Goal: Task Accomplishment & Management: Manage account settings

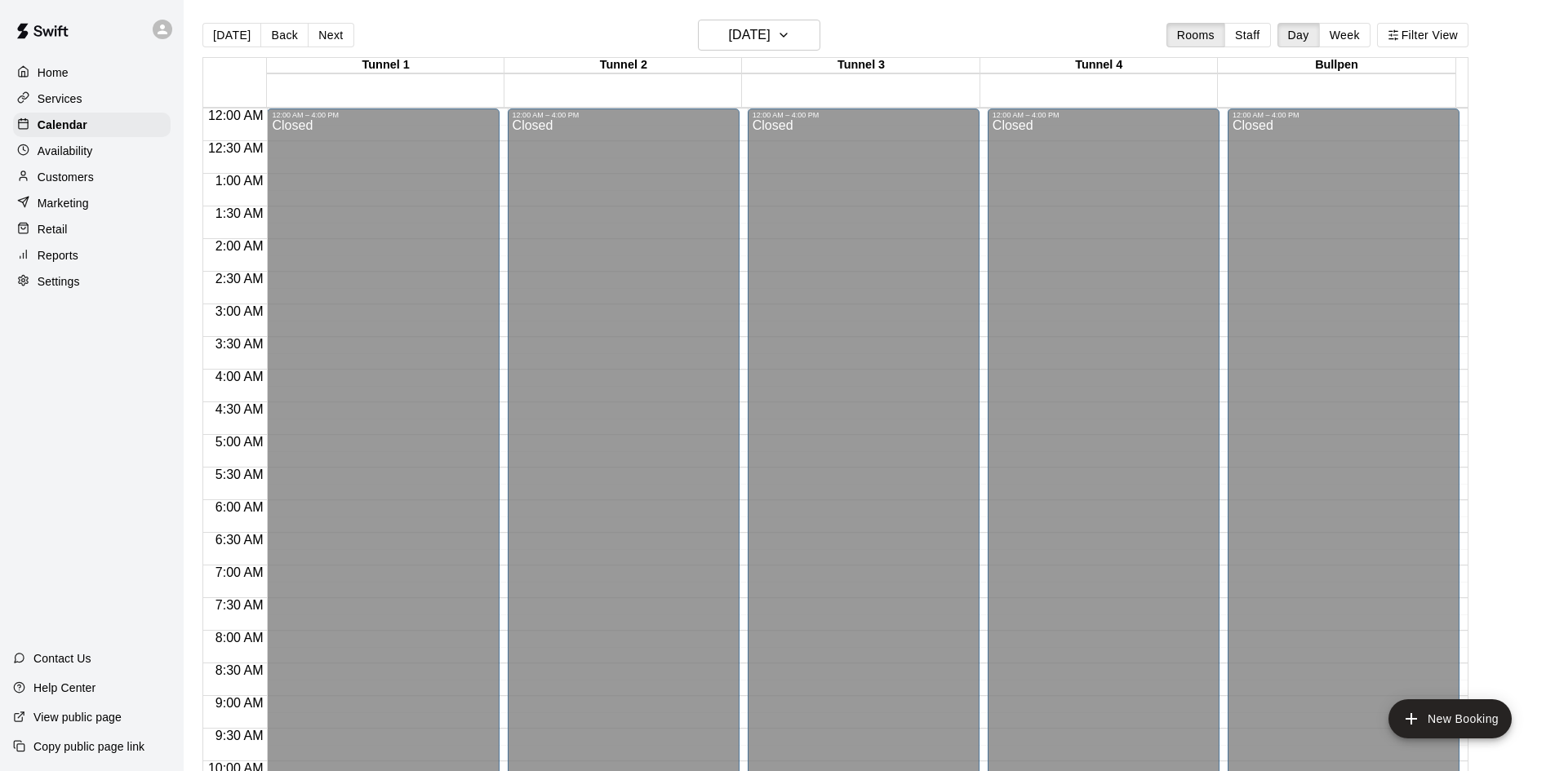
scroll to position [837, 0]
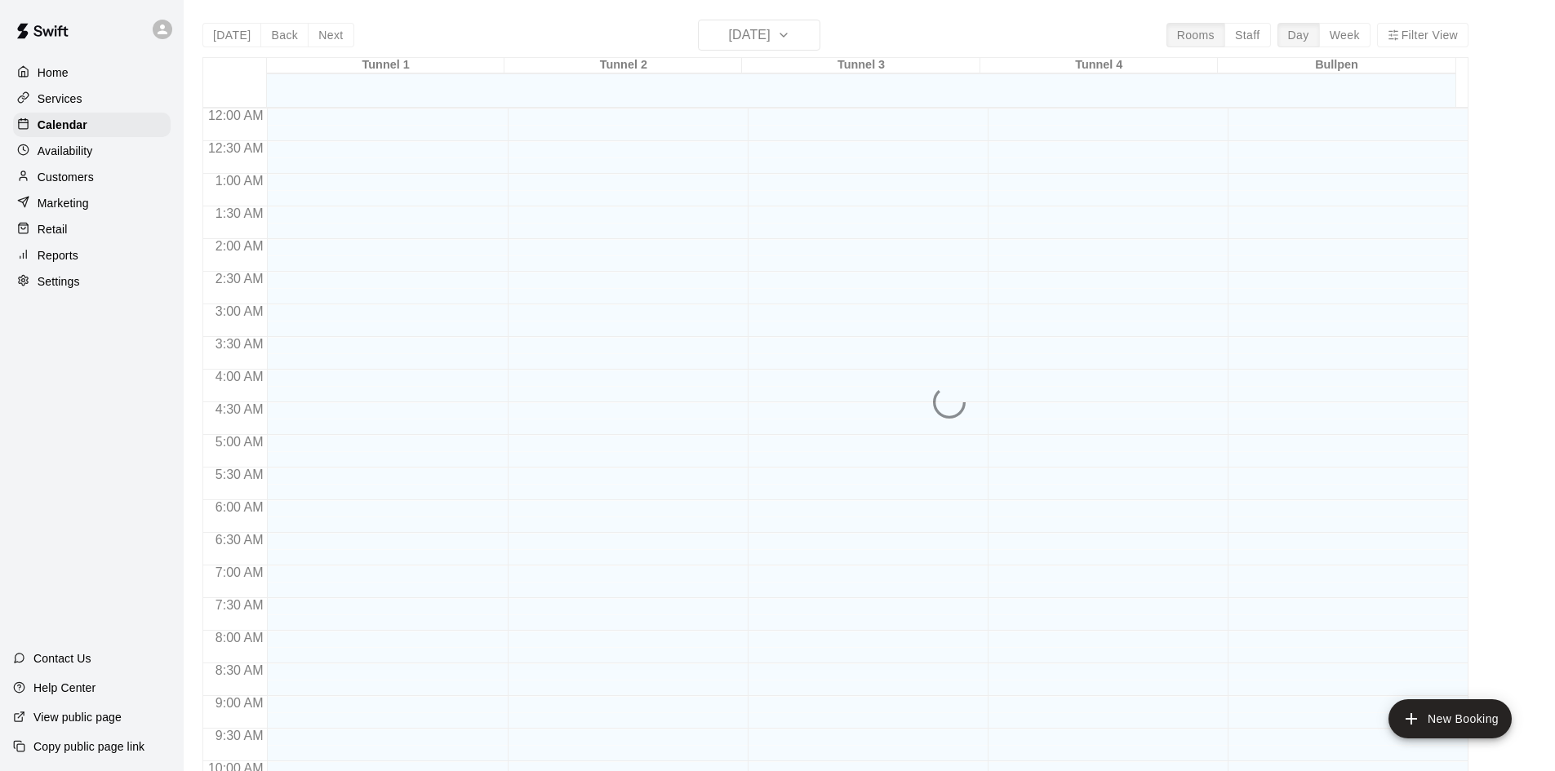
scroll to position [837, 0]
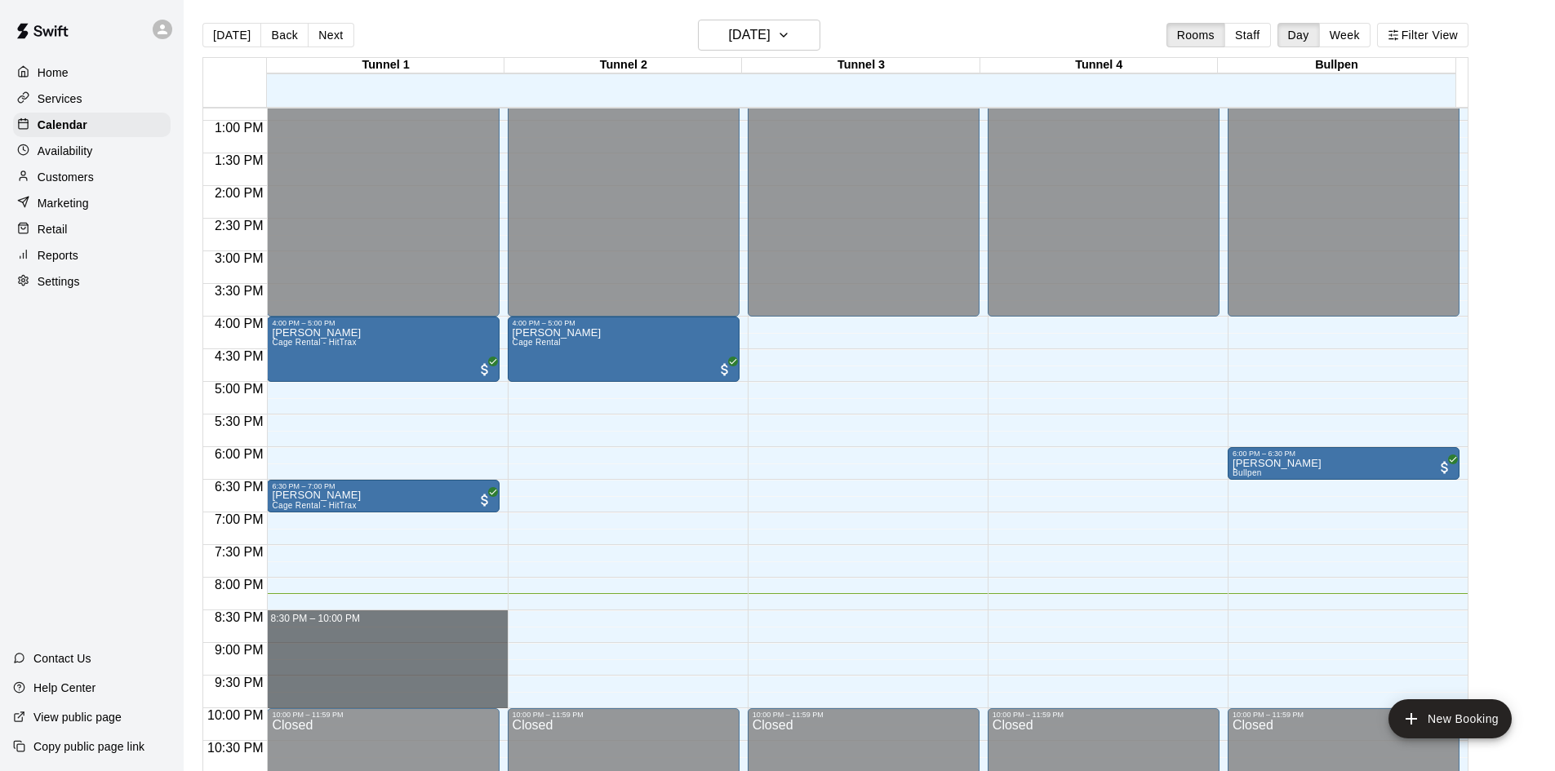
drag, startPoint x: 332, startPoint y: 623, endPoint x: 336, endPoint y: 695, distance: 72.8
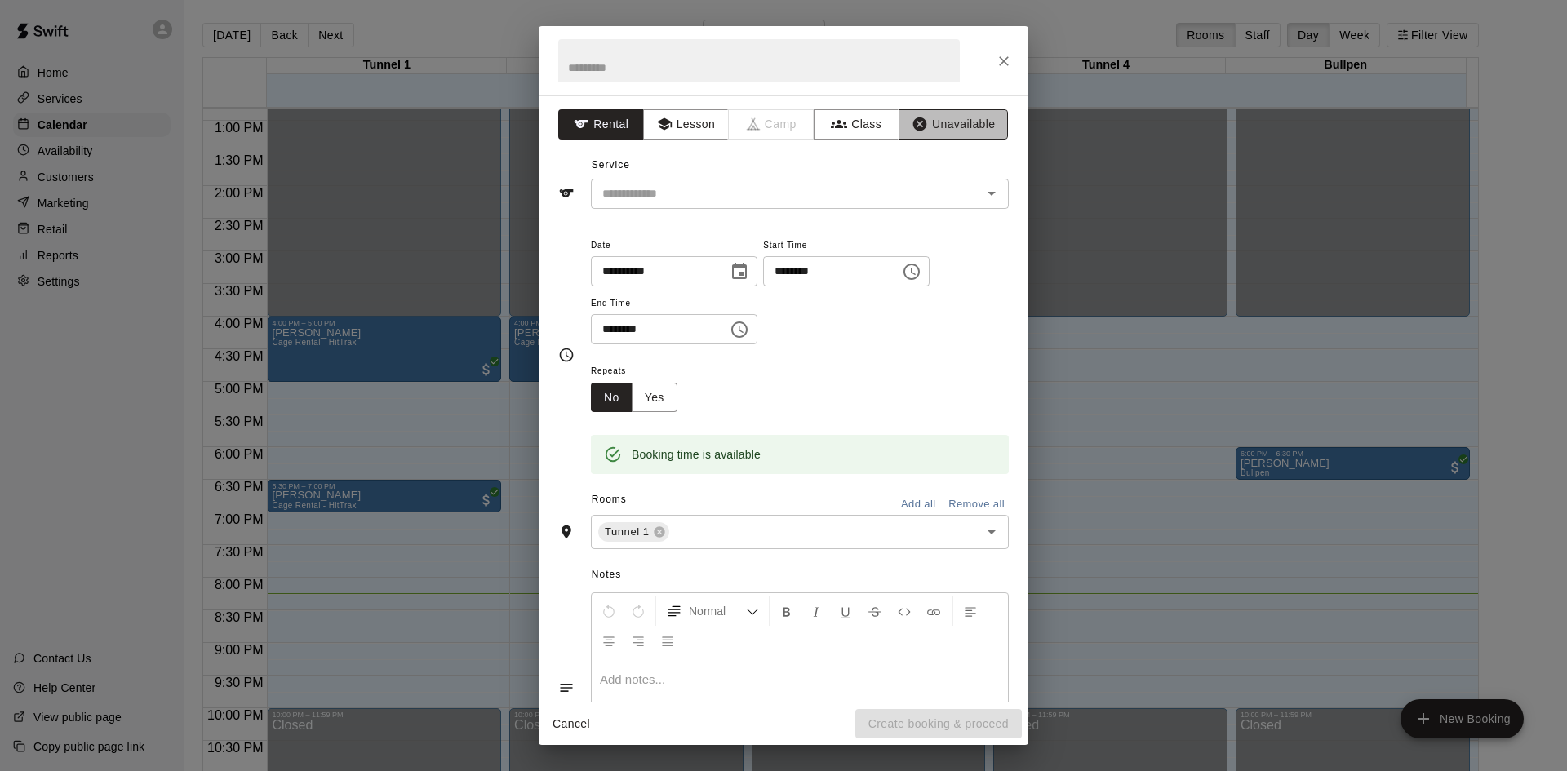
click at [914, 128] on icon "button" at bounding box center [920, 124] width 16 height 16
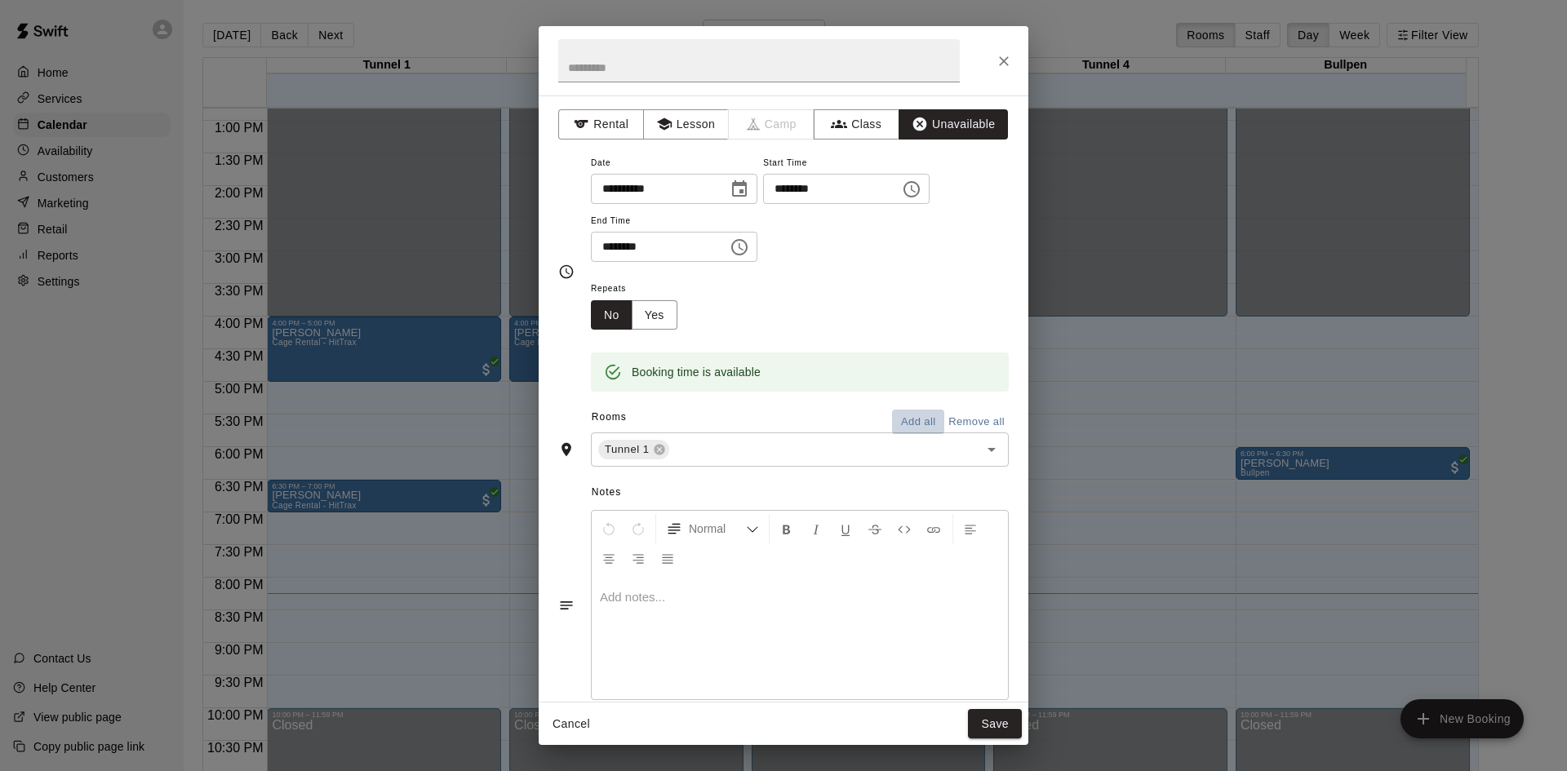
click at [922, 422] on button "Add all" at bounding box center [918, 422] width 52 height 25
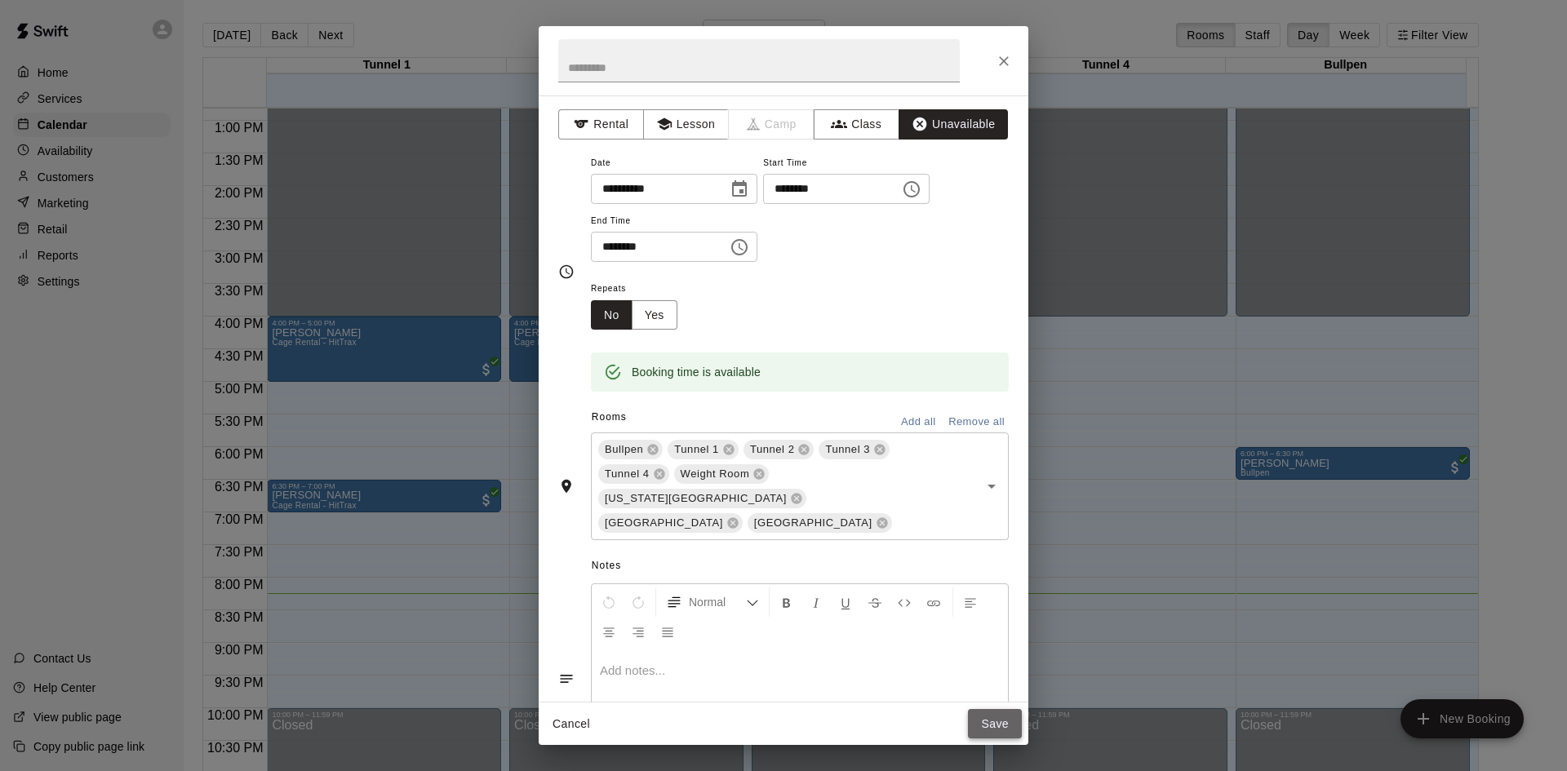
click at [997, 716] on button "Save" at bounding box center [995, 724] width 54 height 30
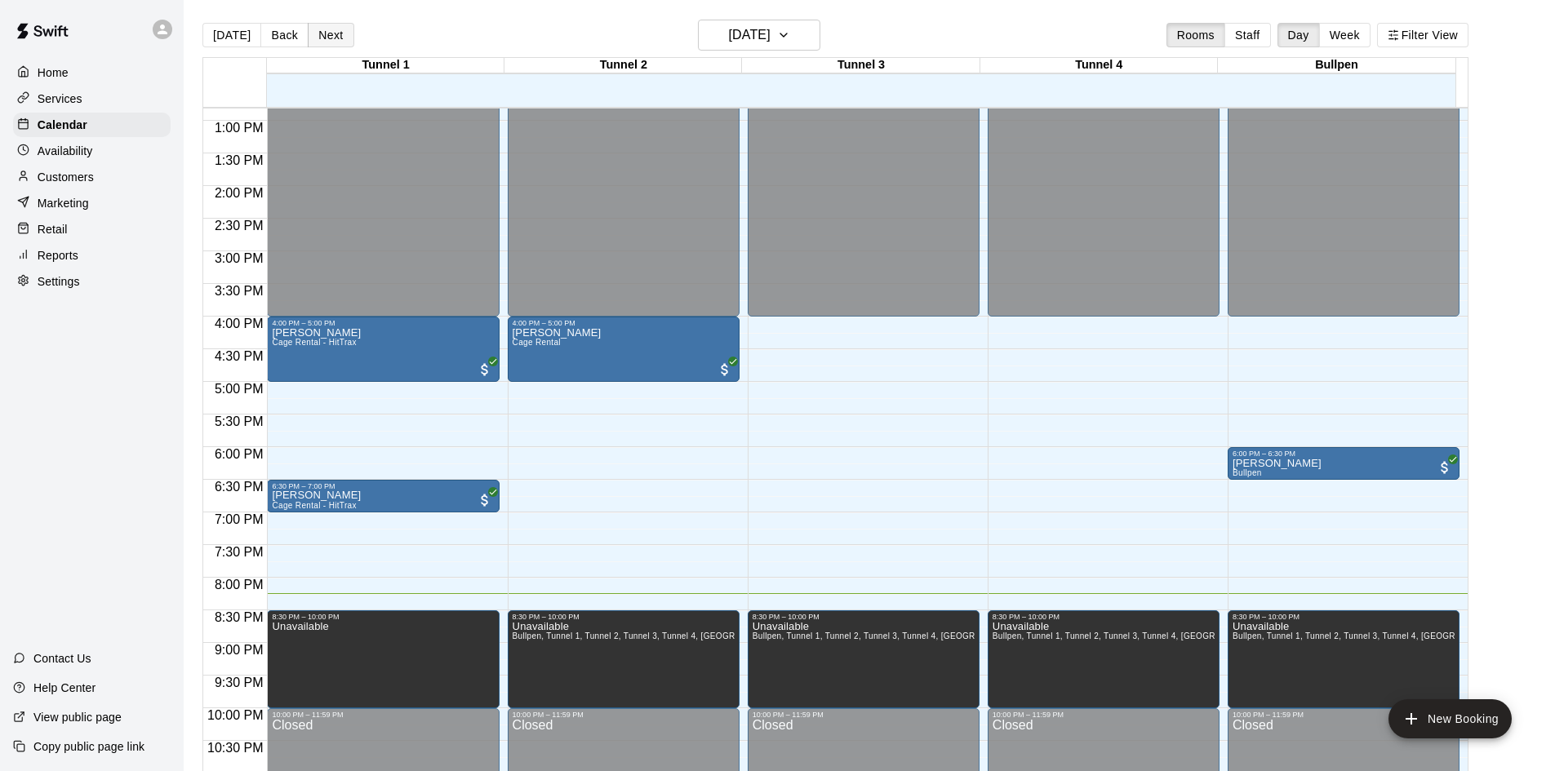
click at [317, 23] on button "Next" at bounding box center [331, 35] width 46 height 24
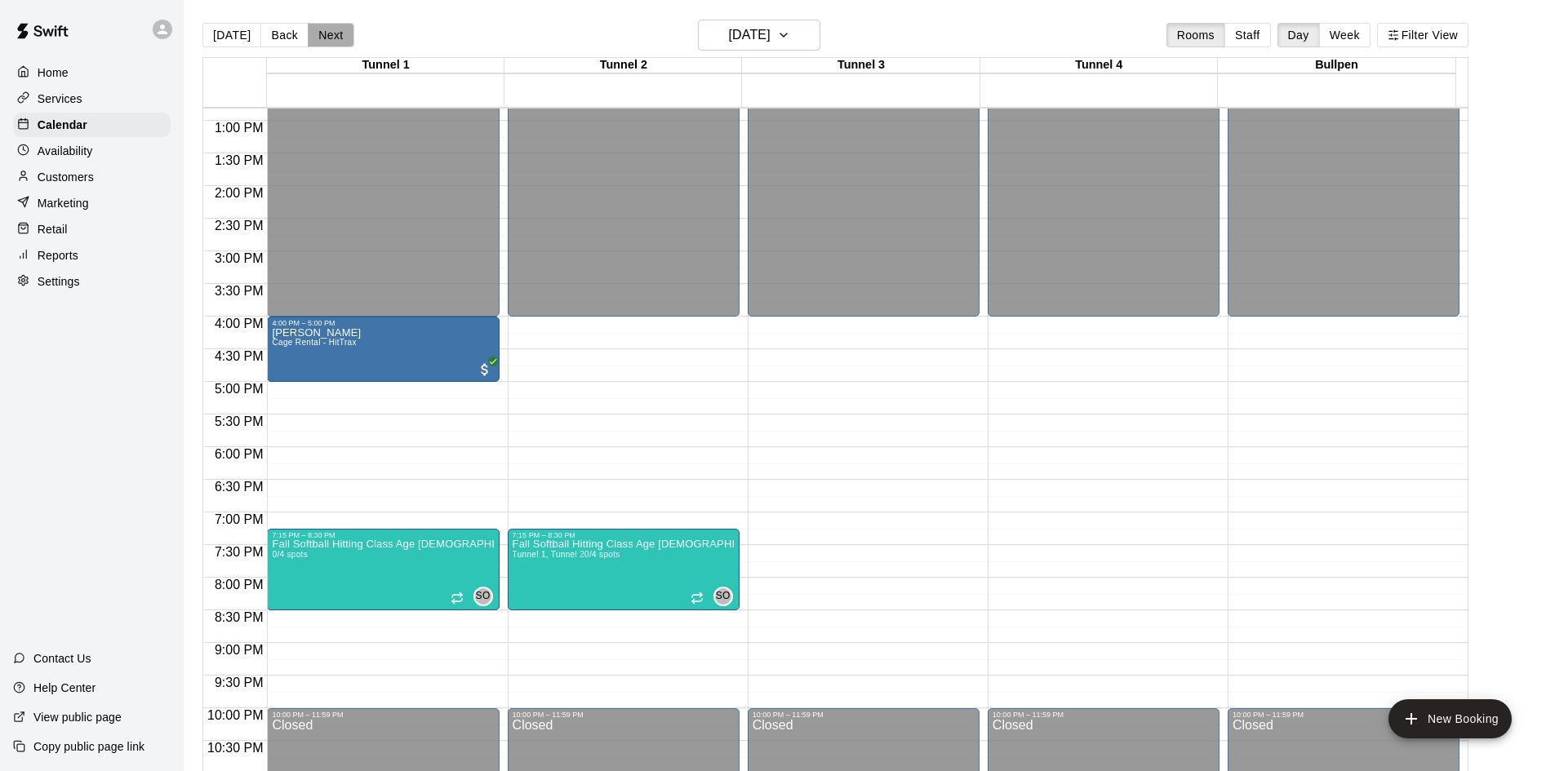
click at [325, 33] on button "Next" at bounding box center [331, 35] width 46 height 24
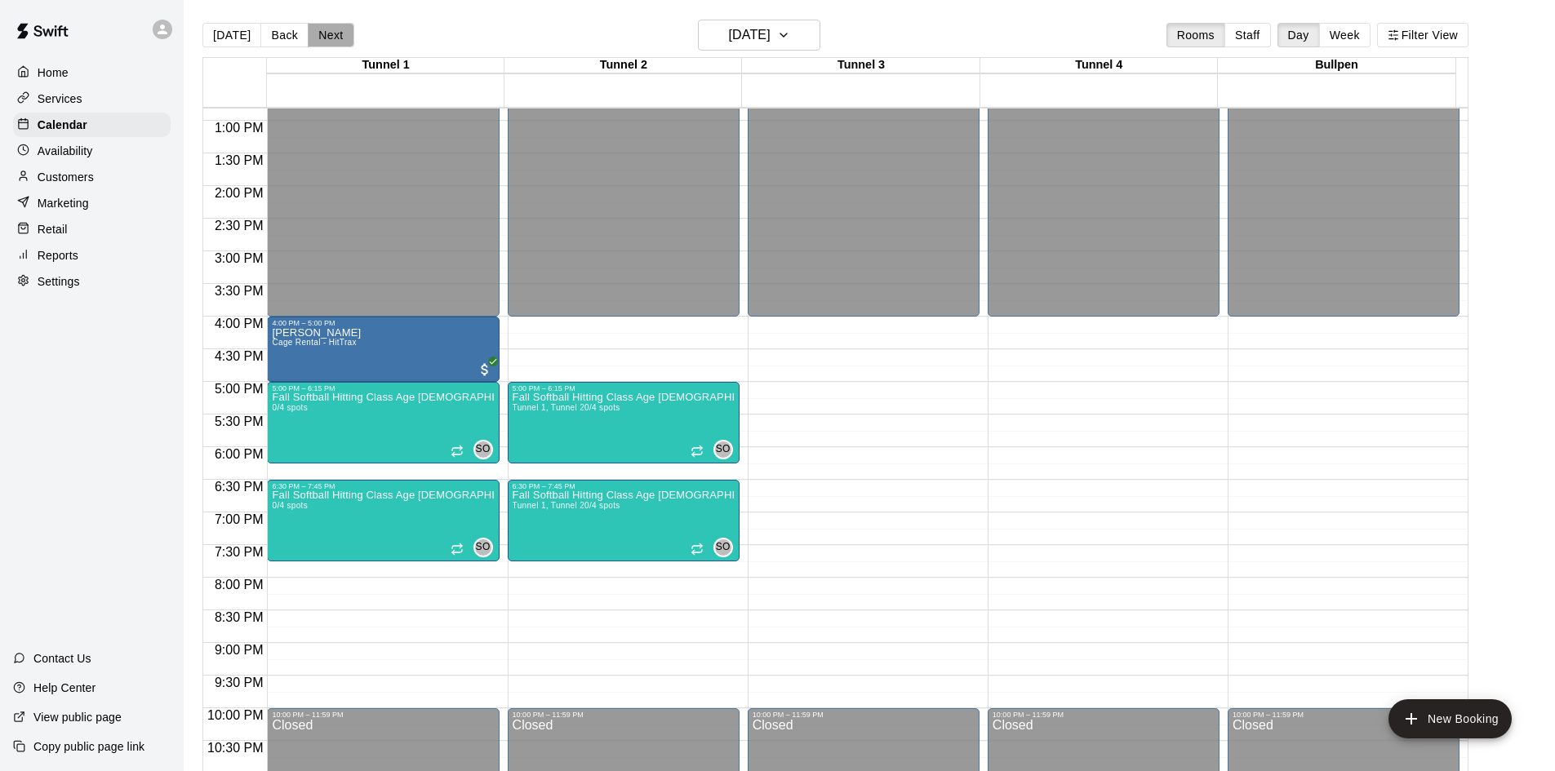
click at [325, 33] on button "Next" at bounding box center [331, 35] width 46 height 24
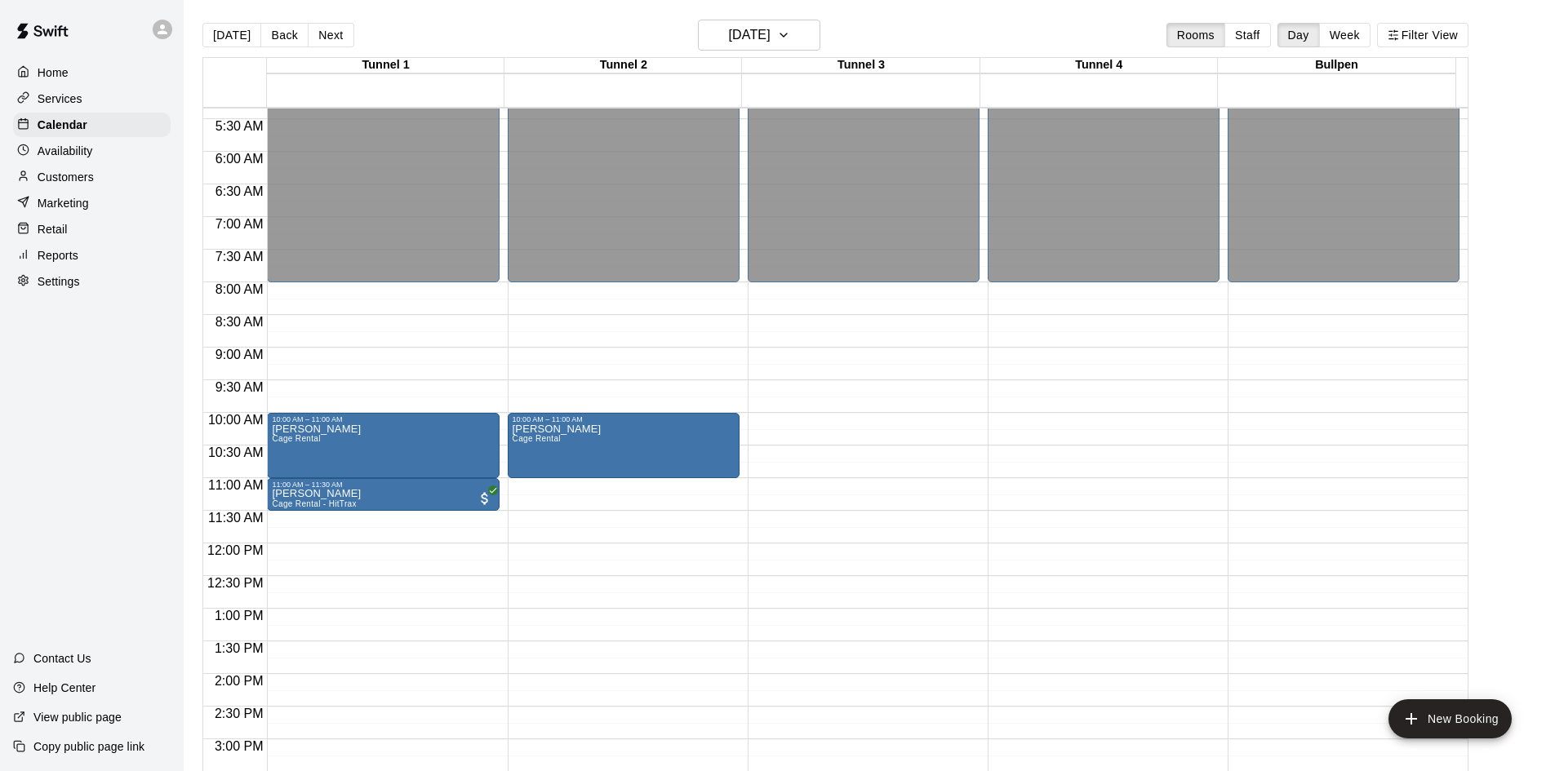
scroll to position [347, 0]
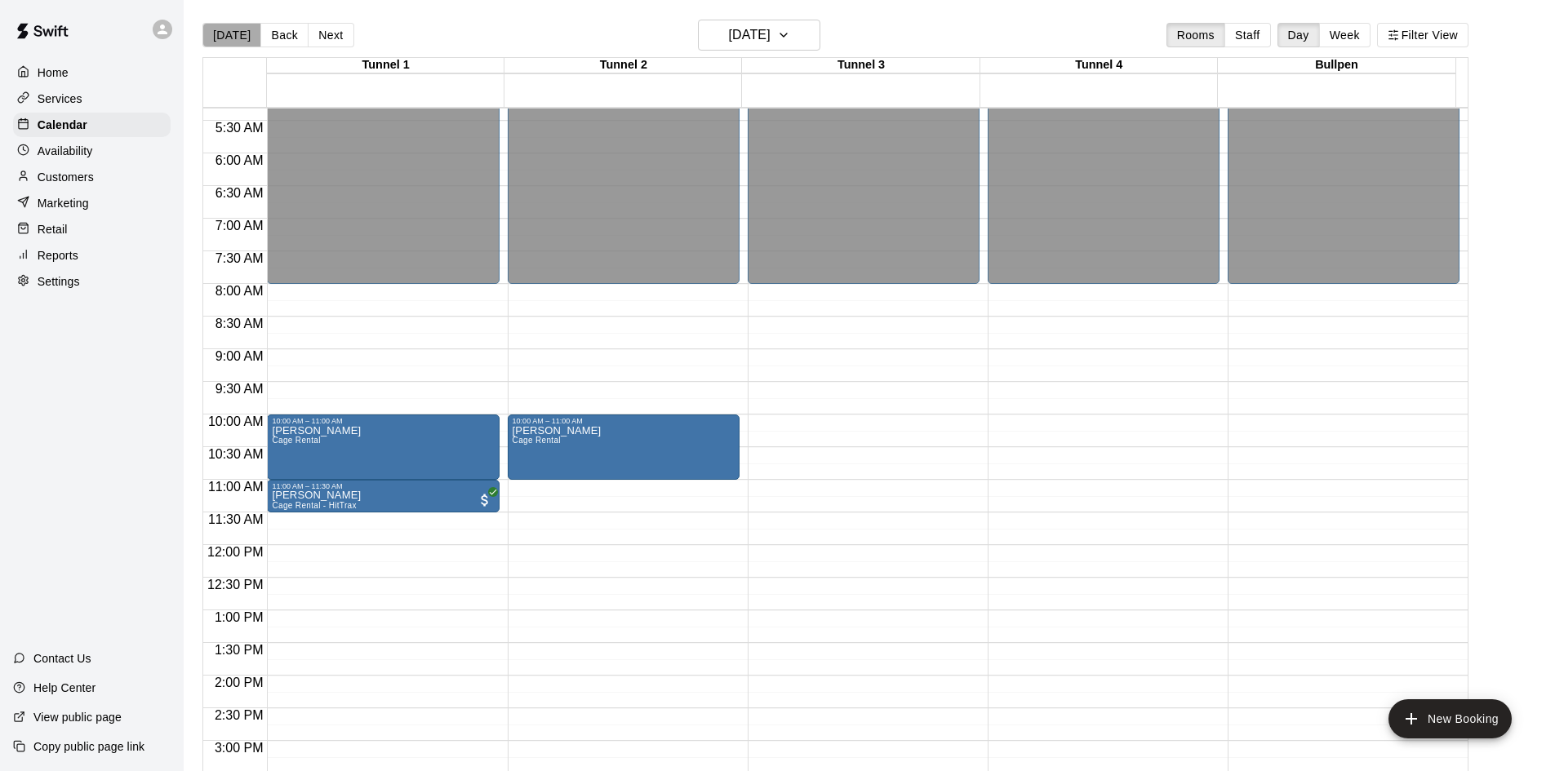
click at [241, 32] on button "[DATE]" at bounding box center [231, 35] width 59 height 24
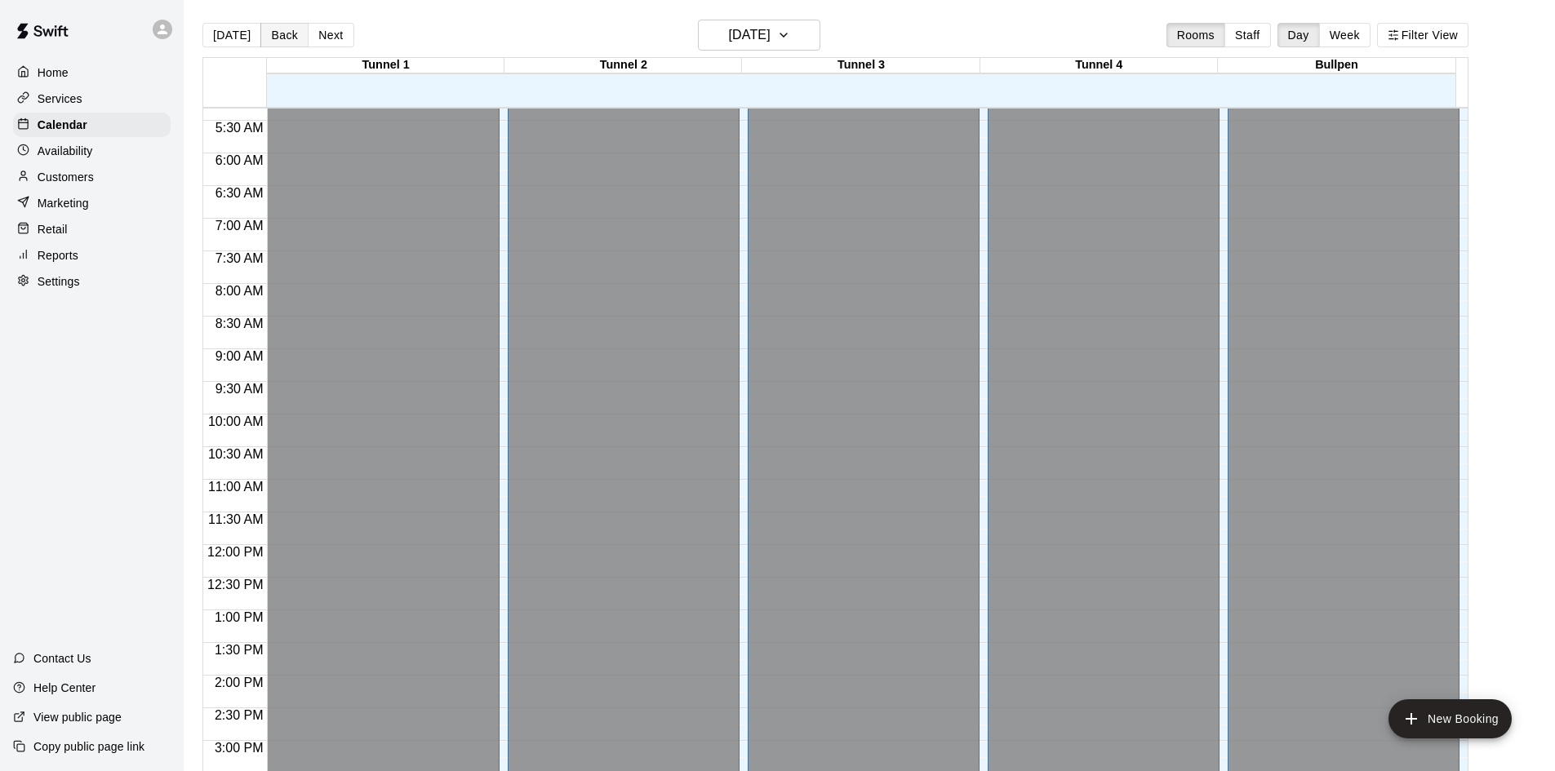
click at [278, 31] on button "Back" at bounding box center [284, 35] width 48 height 24
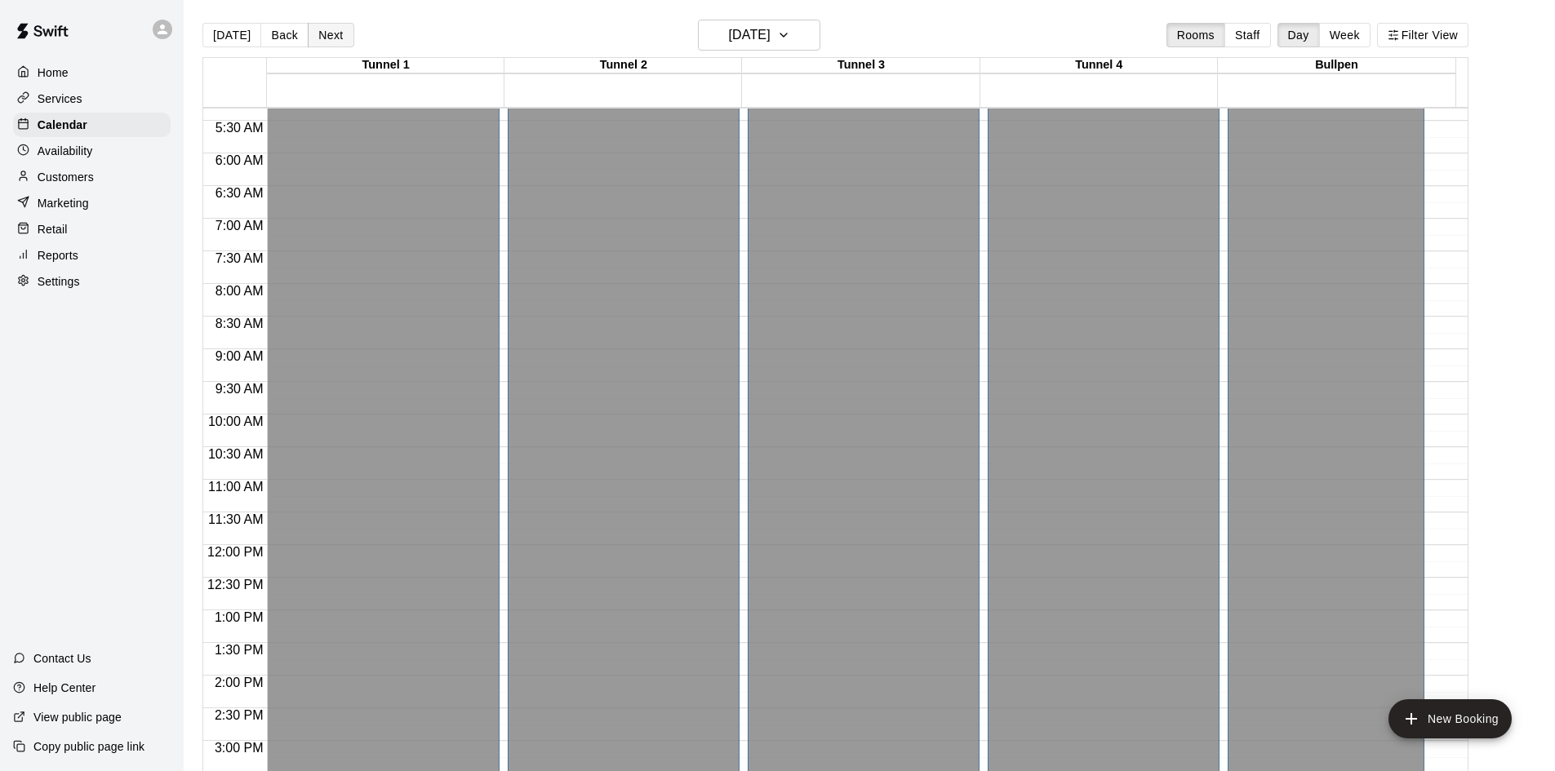
click at [329, 33] on button "Next" at bounding box center [331, 35] width 46 height 24
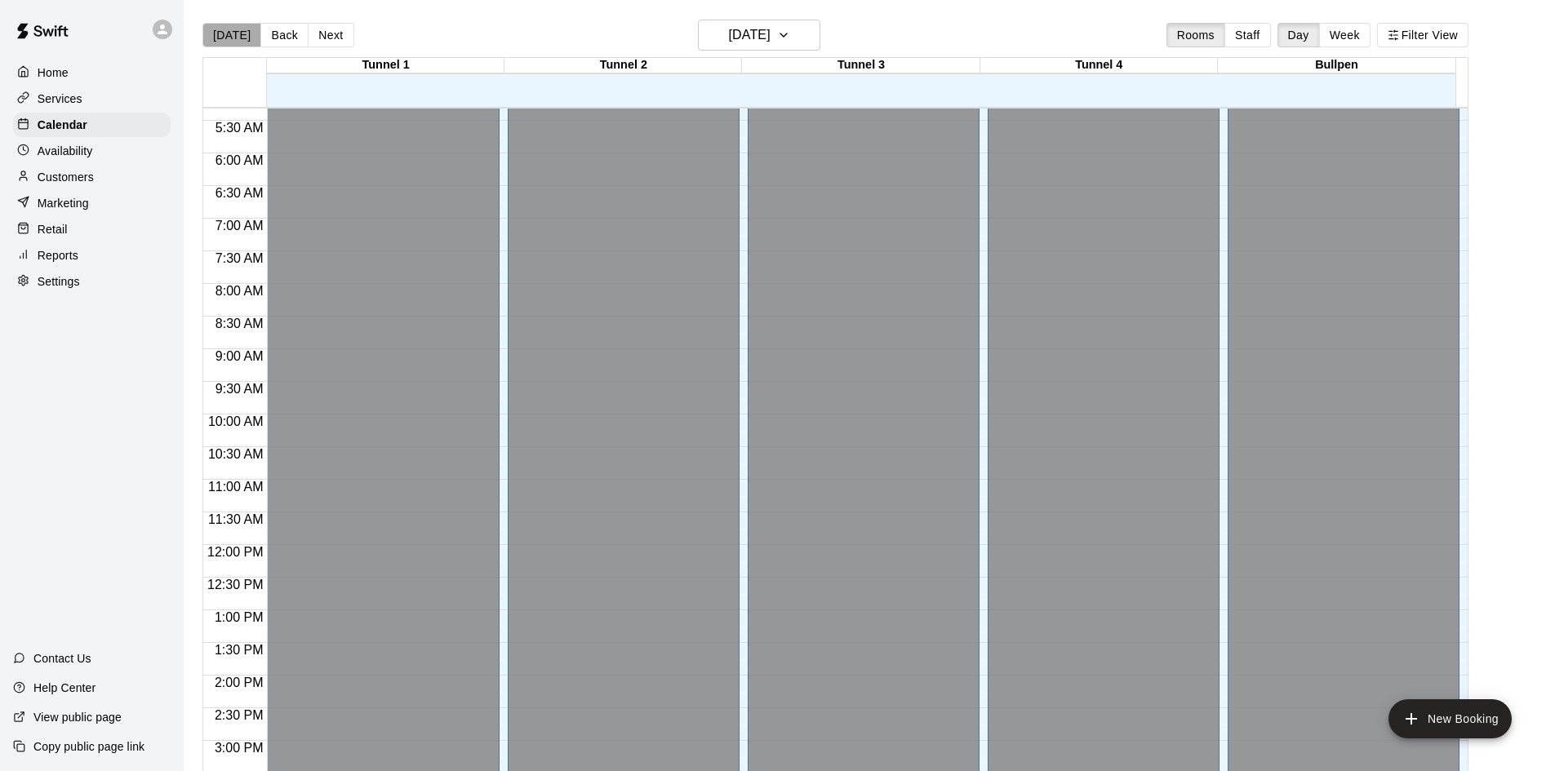
click at [243, 39] on button "[DATE]" at bounding box center [231, 35] width 59 height 24
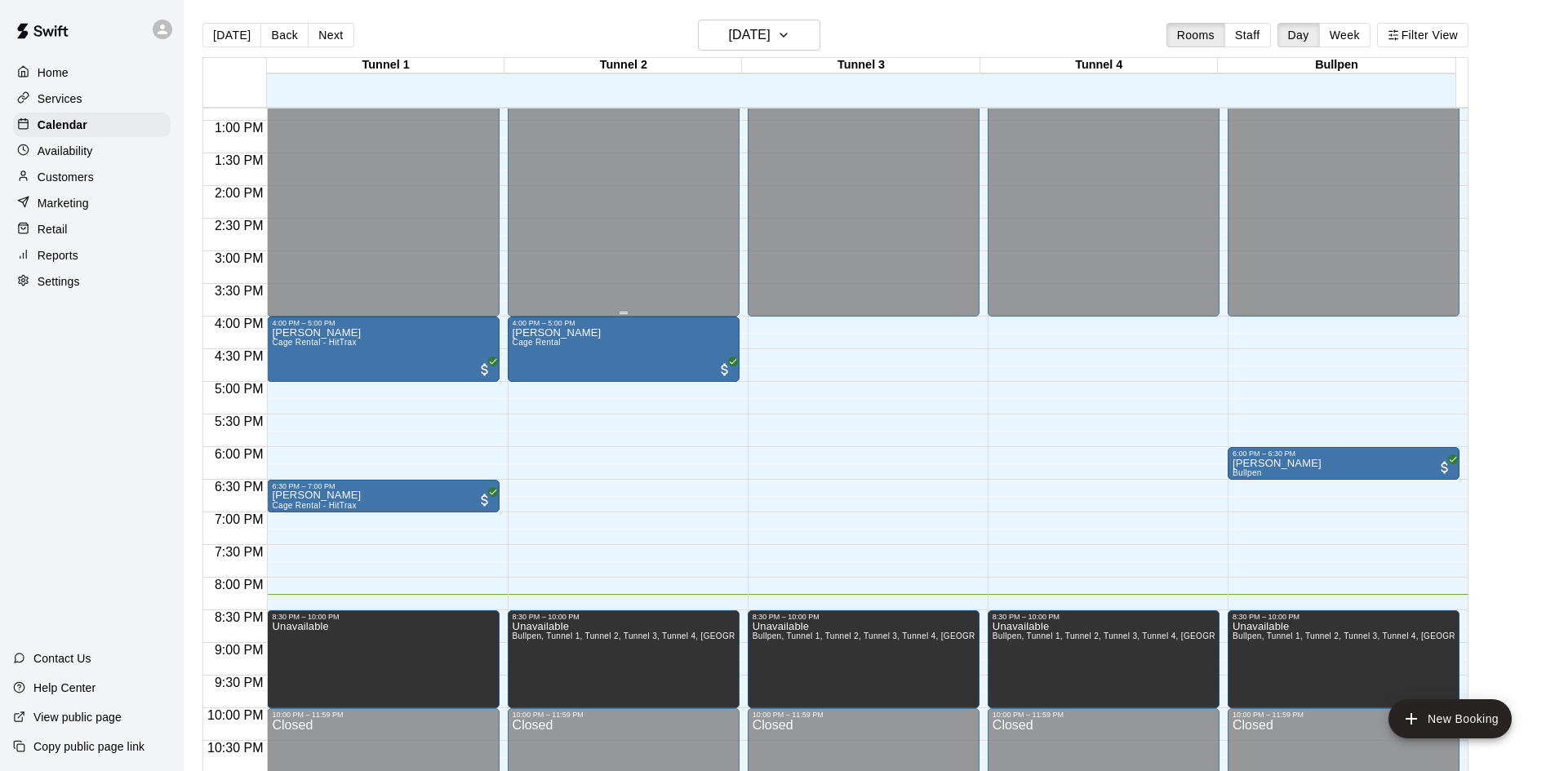
scroll to position [887, 0]
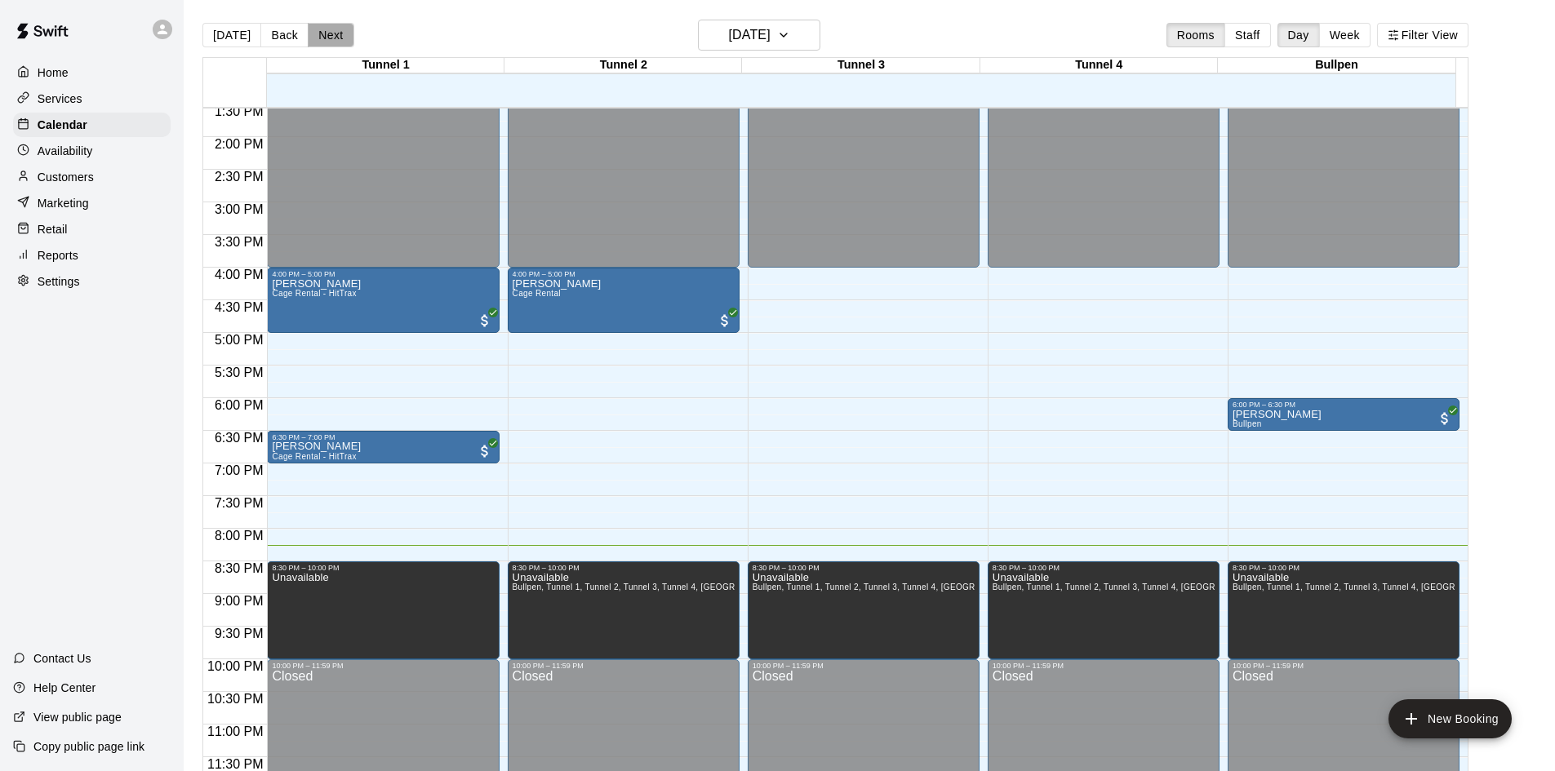
click at [324, 40] on button "Next" at bounding box center [331, 35] width 46 height 24
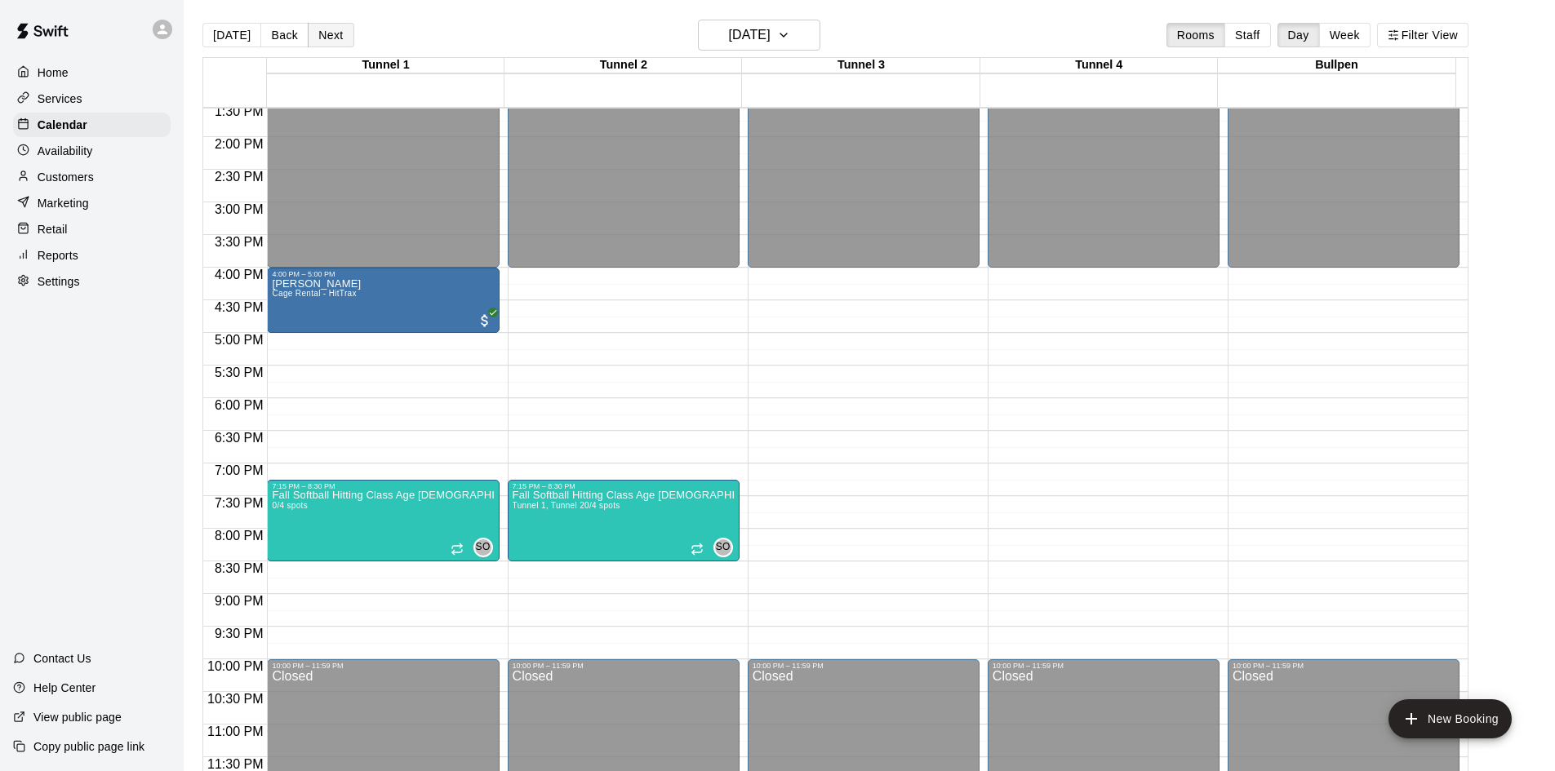
click at [324, 40] on button "Next" at bounding box center [331, 35] width 46 height 24
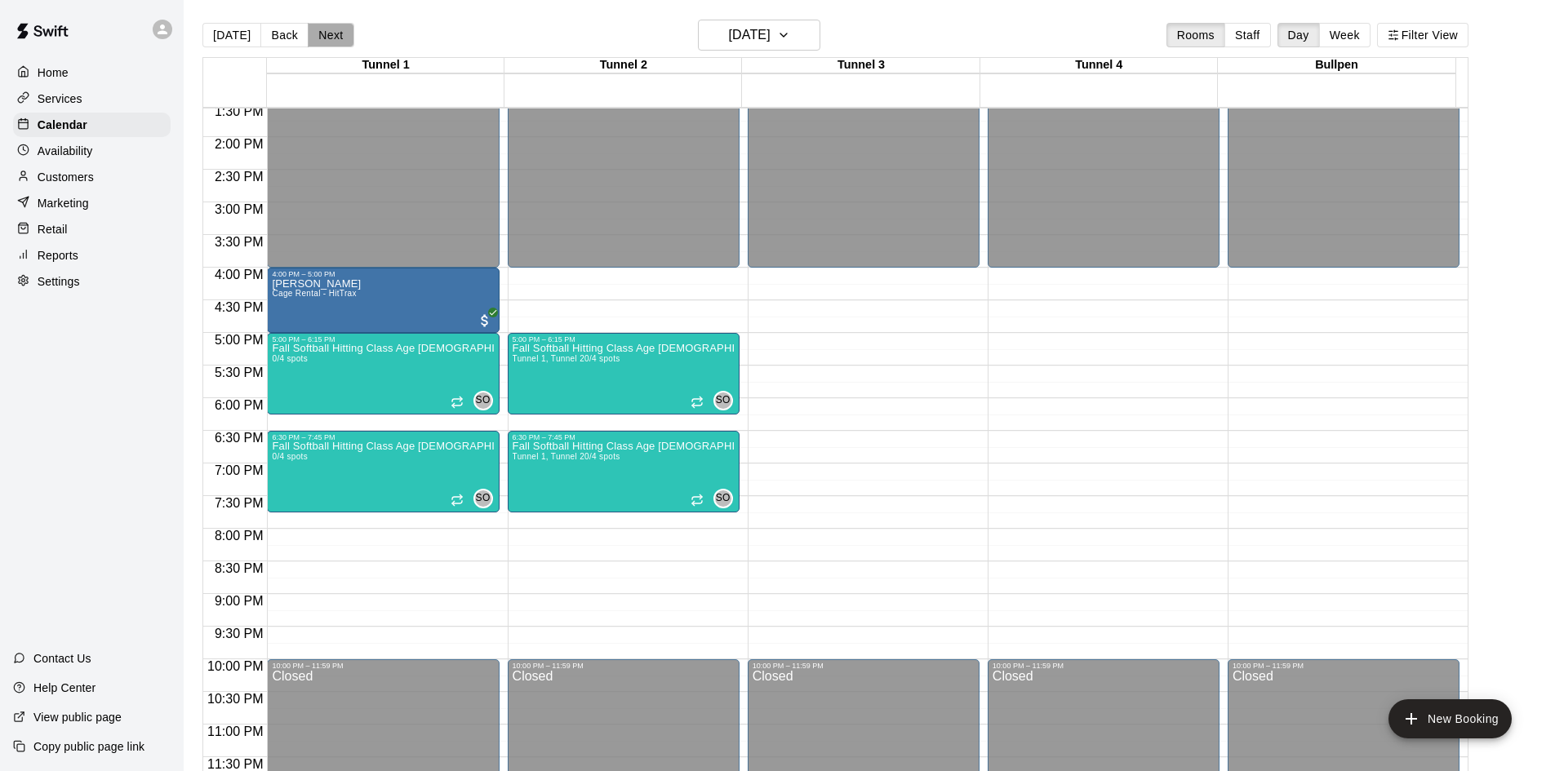
click at [324, 40] on button "Next" at bounding box center [331, 35] width 46 height 24
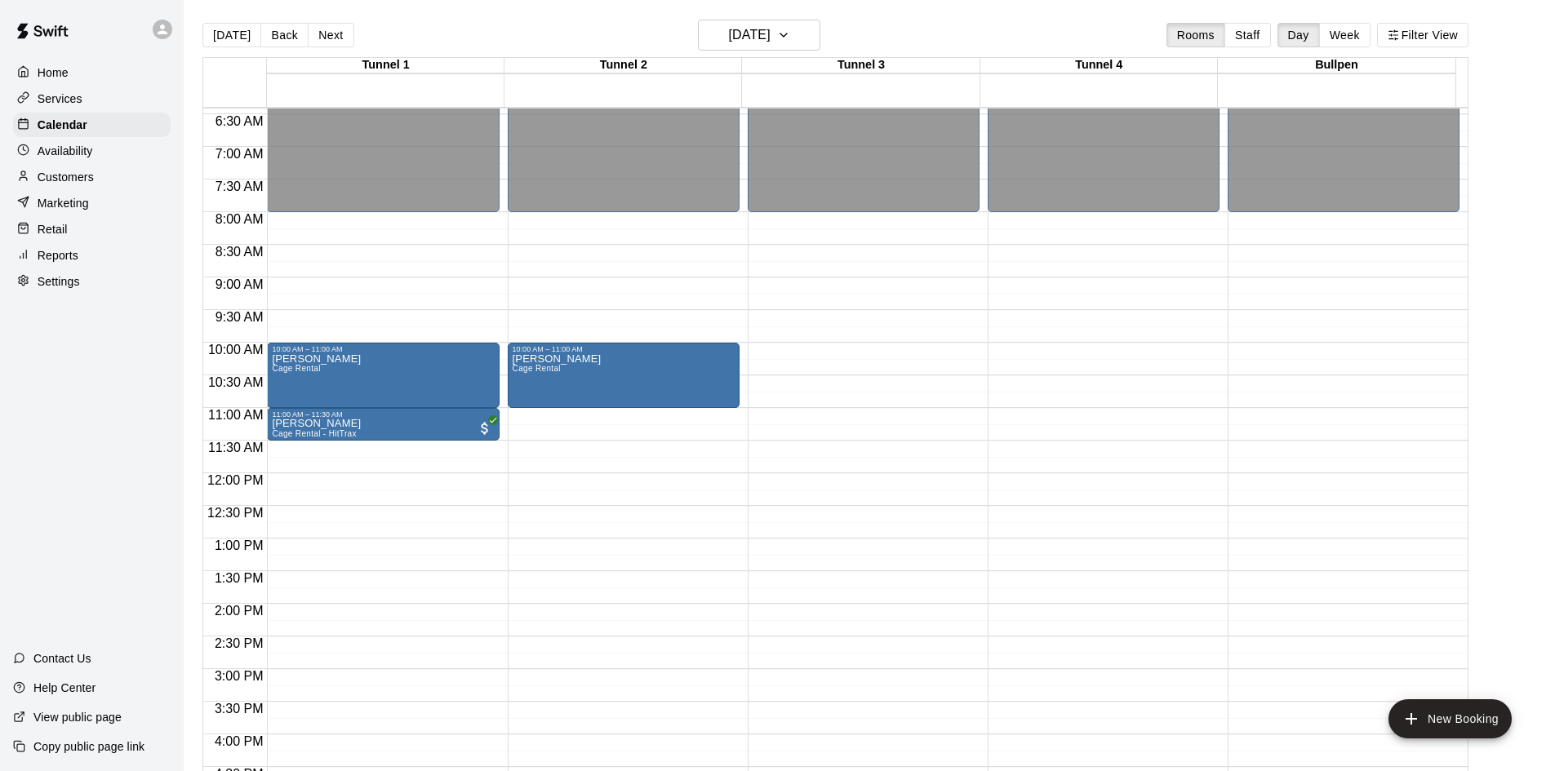
scroll to position [397, 0]
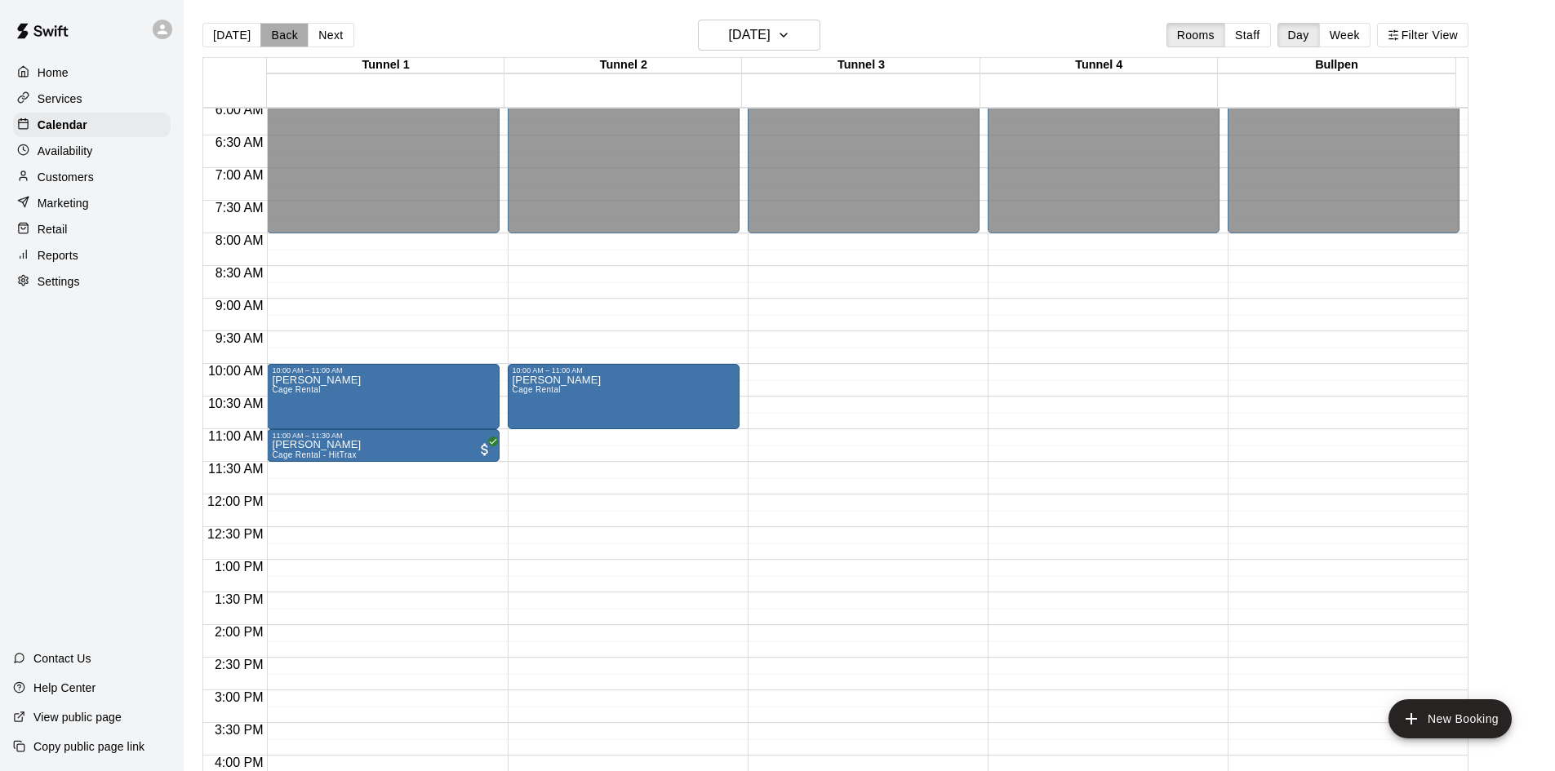
click at [286, 29] on button "Back" at bounding box center [284, 35] width 48 height 24
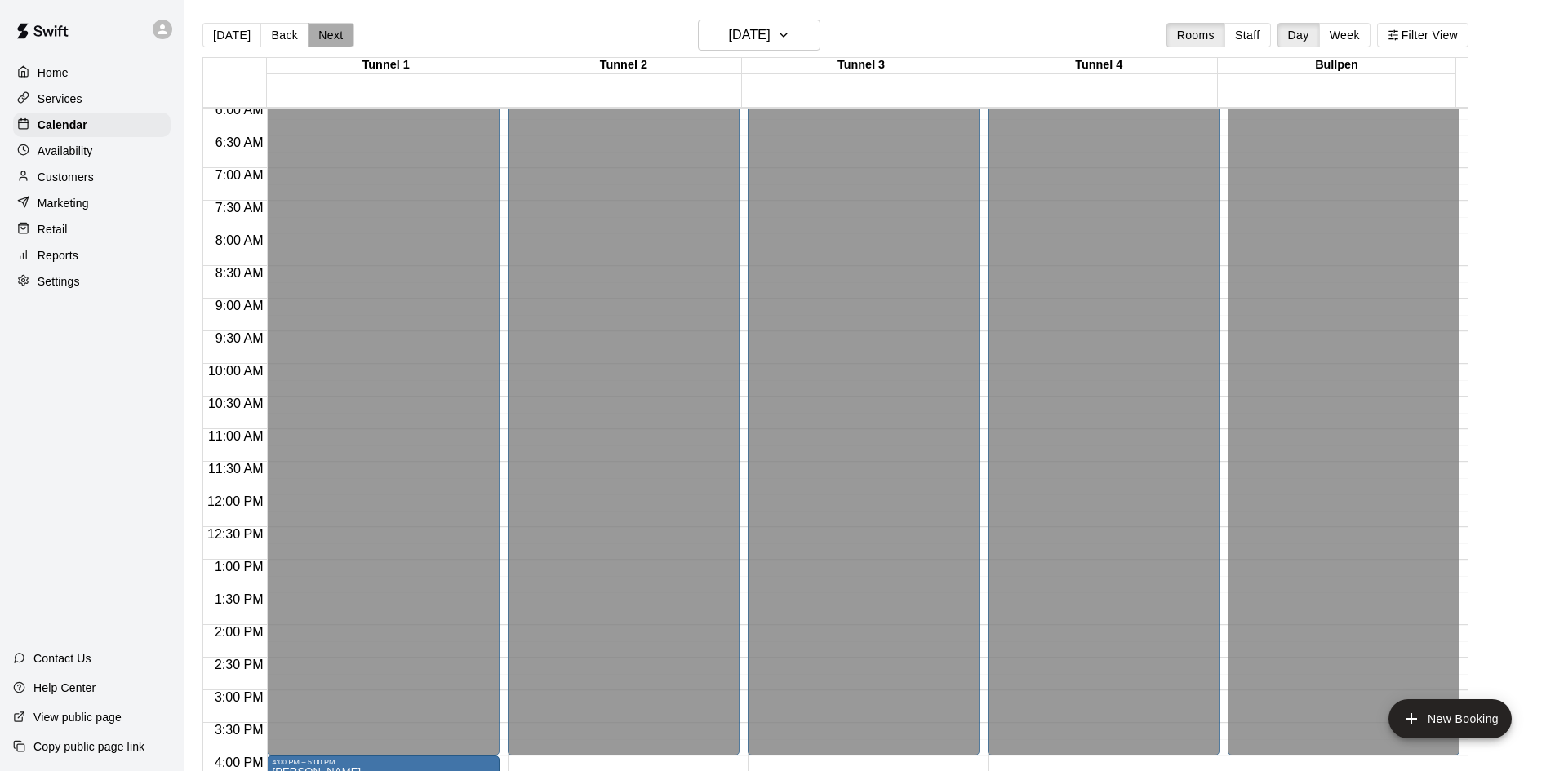
click at [337, 30] on button "Next" at bounding box center [331, 35] width 46 height 24
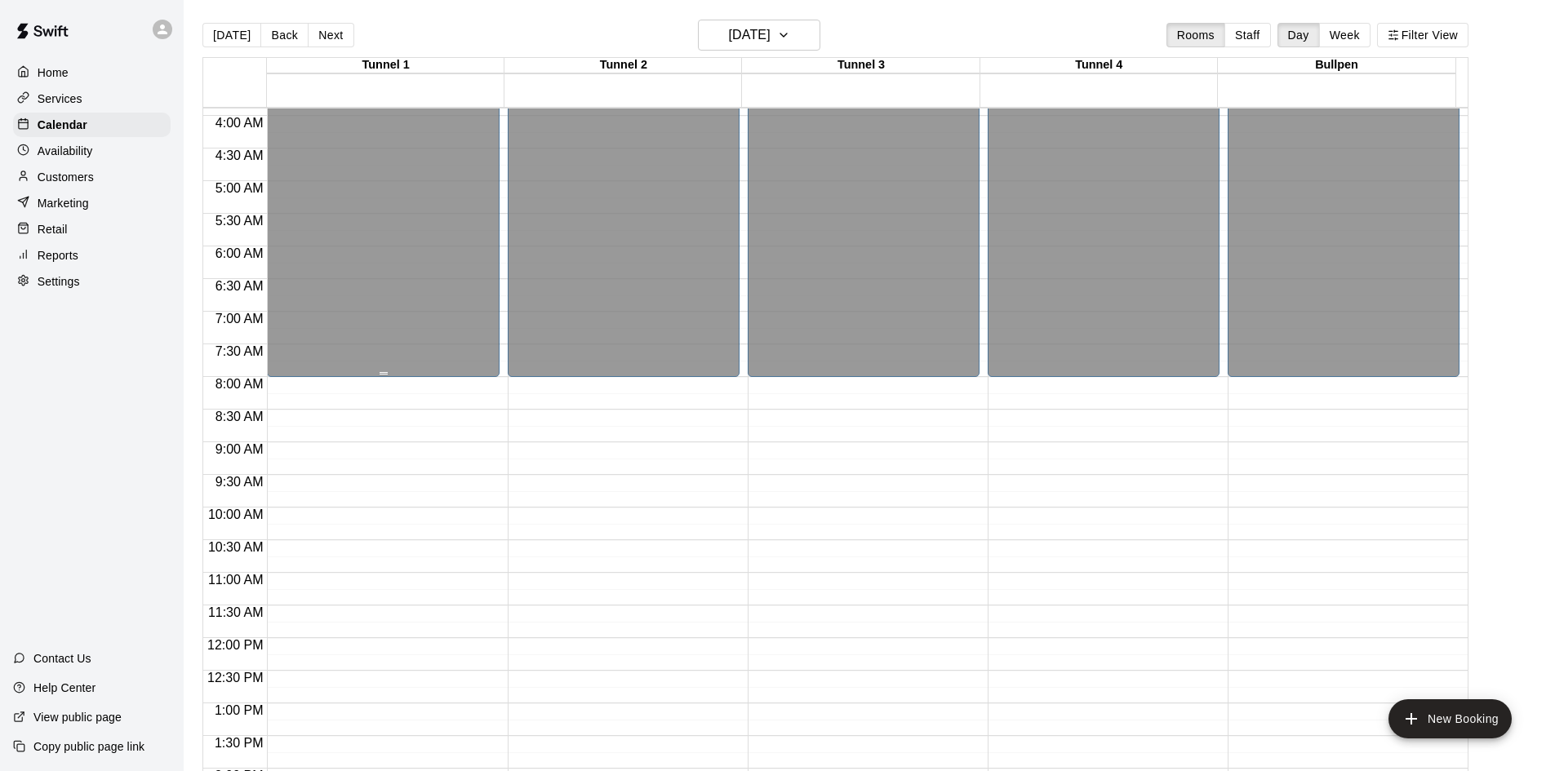
scroll to position [234, 0]
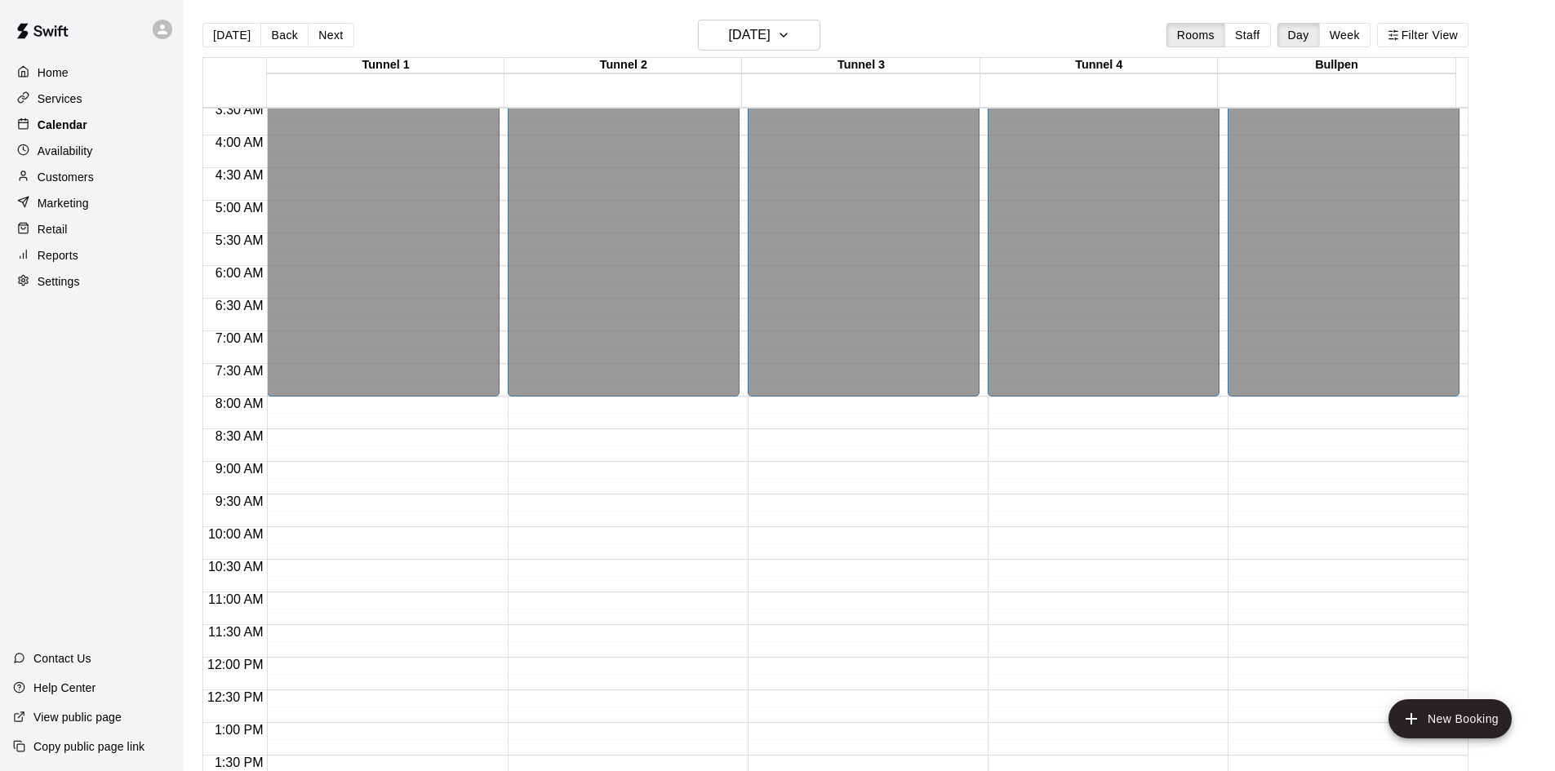
click at [70, 128] on p "Calendar" at bounding box center [63, 125] width 50 height 16
